Goal: Find specific page/section: Find specific page/section

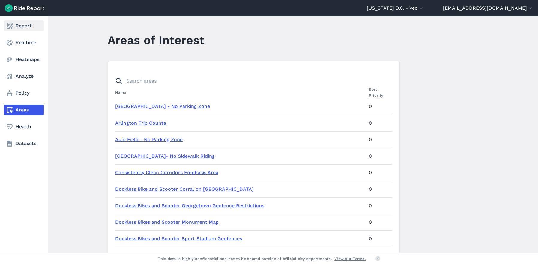
click at [20, 26] on link "Report" at bounding box center [24, 25] width 40 height 11
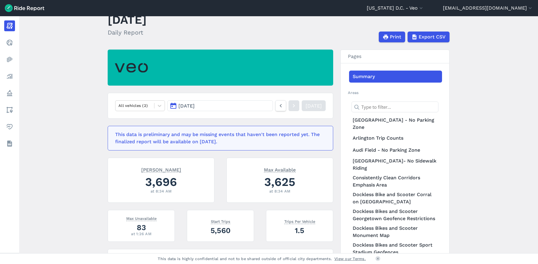
scroll to position [30, 0]
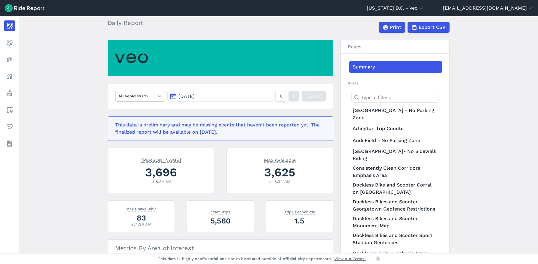
click at [157, 95] on icon at bounding box center [160, 96] width 6 height 6
click at [89, 111] on main "[DATE] Daily Report Print Export CSV All vehicles (2) [DATE] [DATE] This data i…" at bounding box center [278, 134] width 519 height 237
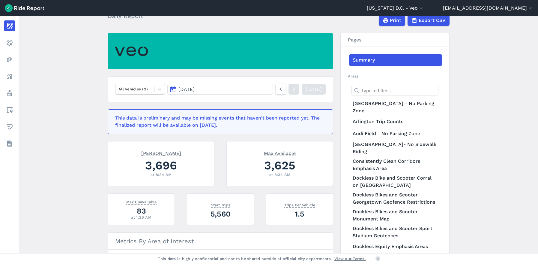
scroll to position [0, 0]
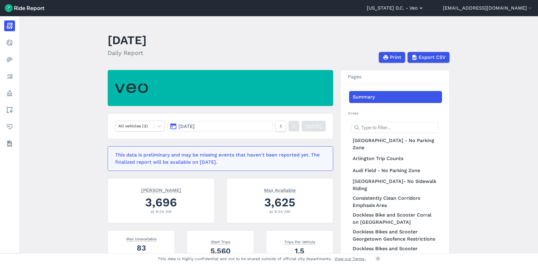
click at [424, 11] on icon "button" at bounding box center [421, 8] width 6 height 6
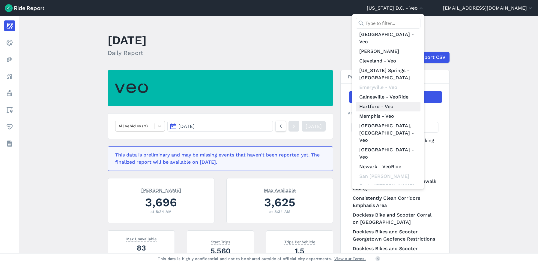
scroll to position [77, 0]
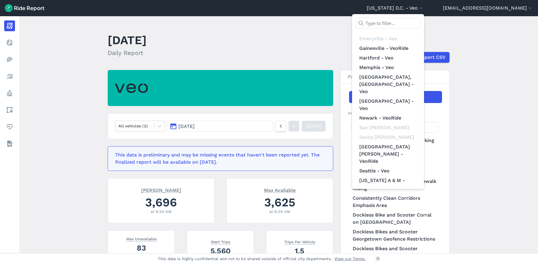
click at [405, 216] on link "[GEOGRAPHIC_DATA][US_STATE] - VeoRide" at bounding box center [388, 224] width 65 height 17
